Goal: Task Accomplishment & Management: Manage account settings

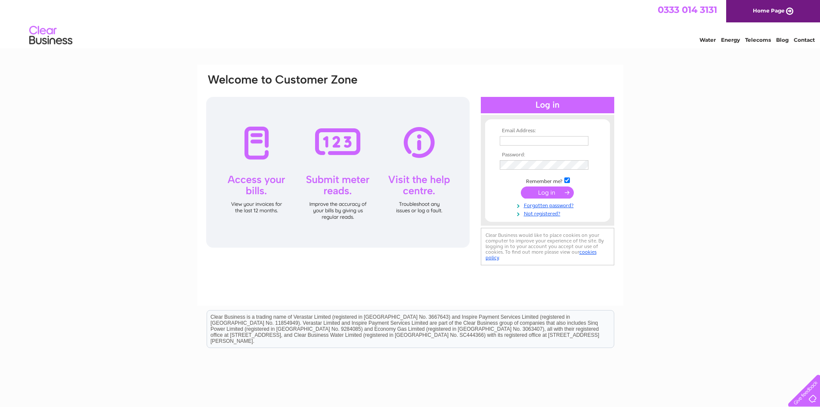
type input "jeanette.macdonald@focalpointglasgow.co.uk"
click at [549, 192] on input "submit" at bounding box center [547, 192] width 53 height 12
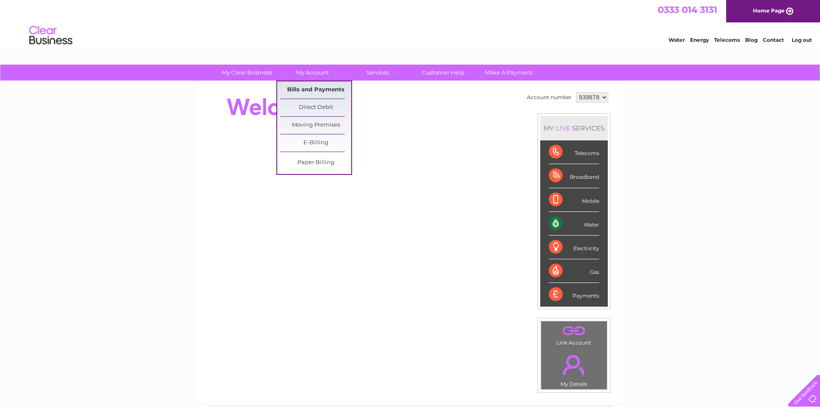
click at [313, 86] on link "Bills and Payments" at bounding box center [315, 89] width 71 height 17
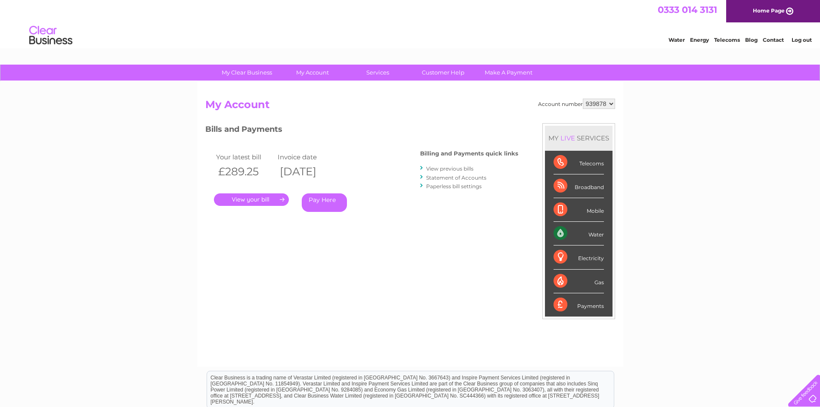
click at [263, 202] on link "." at bounding box center [251, 199] width 75 height 12
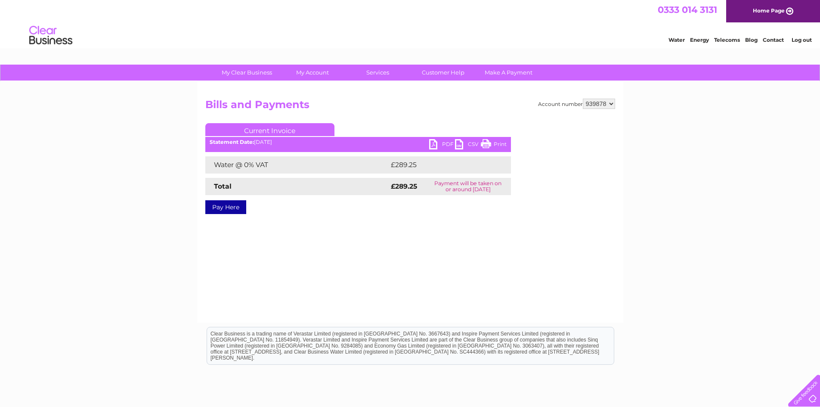
click at [441, 142] on link "PDF" at bounding box center [442, 145] width 26 height 12
